Goal: Task Accomplishment & Management: Complete application form

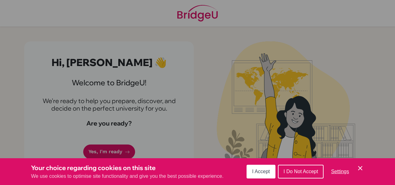
click at [255, 173] on span "I Accept" at bounding box center [261, 171] width 18 height 5
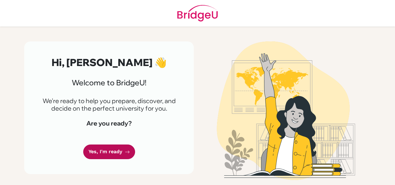
click at [105, 151] on link "Yes, I'm ready" at bounding box center [109, 151] width 52 height 15
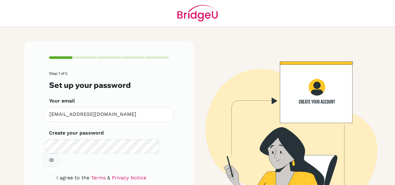
scroll to position [32, 0]
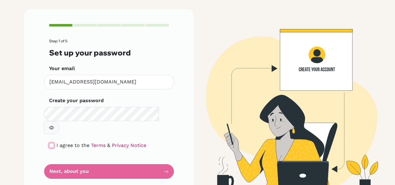
click at [50, 143] on input "checkbox" at bounding box center [51, 145] width 5 height 5
checkbox input "true"
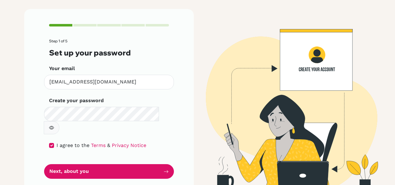
click at [54, 125] on icon "button" at bounding box center [51, 127] width 5 height 5
click at [53, 127] on icon "button" at bounding box center [51, 128] width 2 height 2
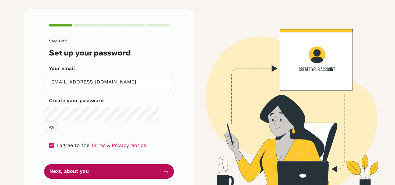
click at [135, 164] on button "Next, about you" at bounding box center [109, 171] width 130 height 15
